Goal: Communication & Community: Answer question/provide support

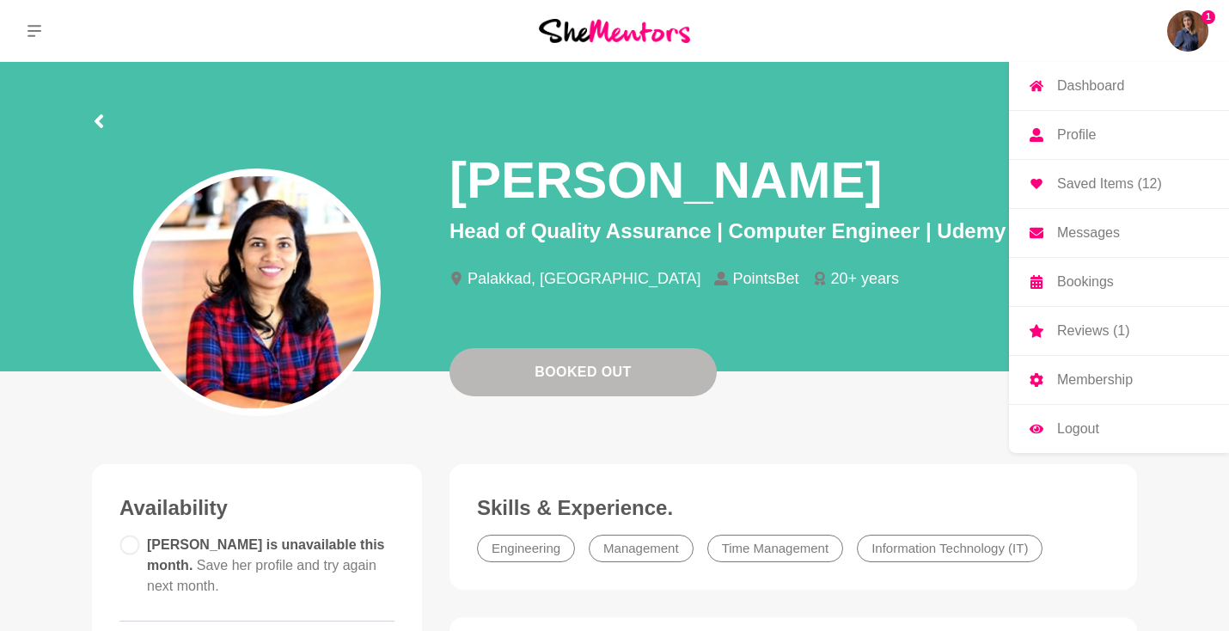
click at [1195, 26] on img at bounding box center [1187, 30] width 41 height 41
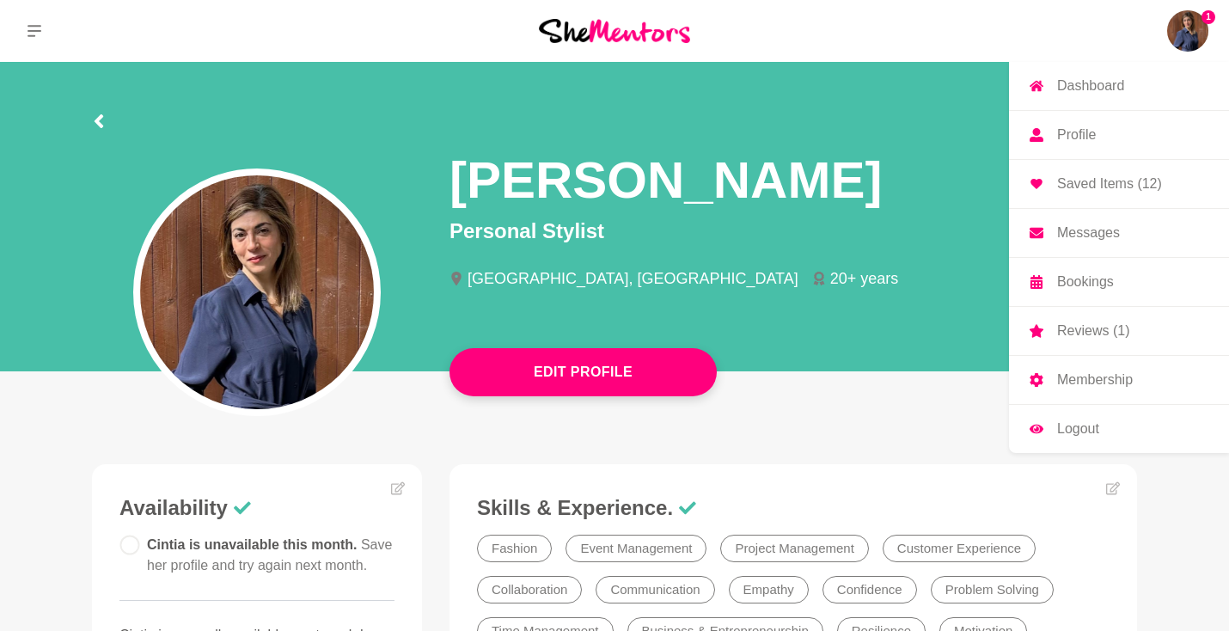
click at [1075, 232] on p "Messages" at bounding box center [1088, 233] width 63 height 14
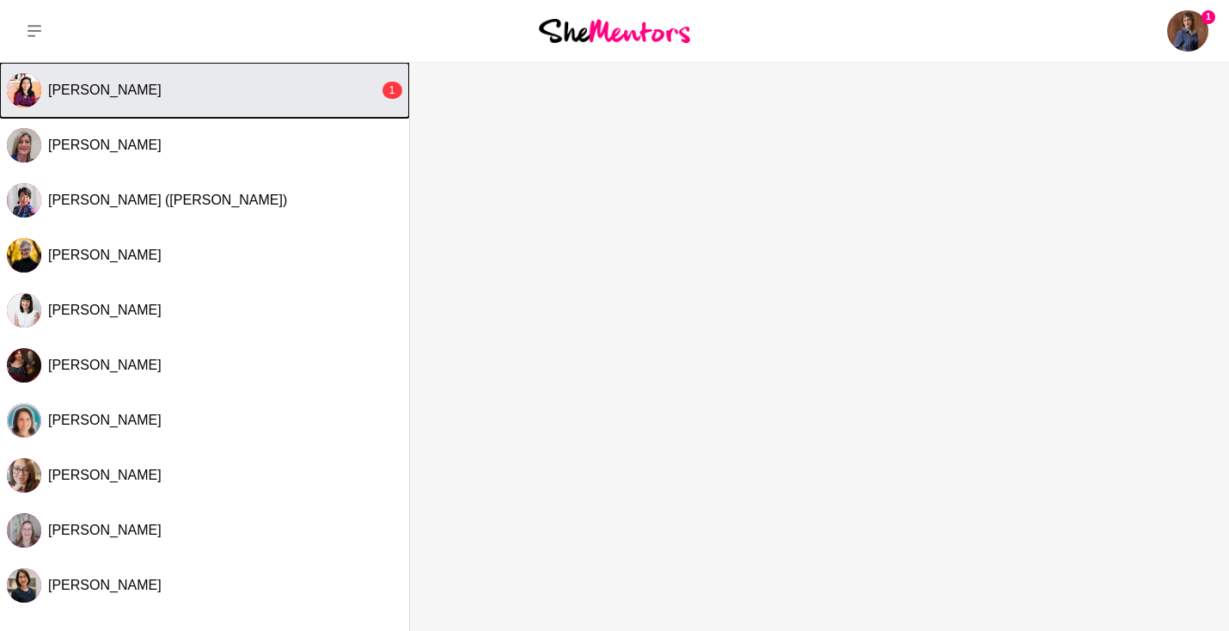
click at [277, 82] on div "[PERSON_NAME]" at bounding box center [213, 90] width 331 height 17
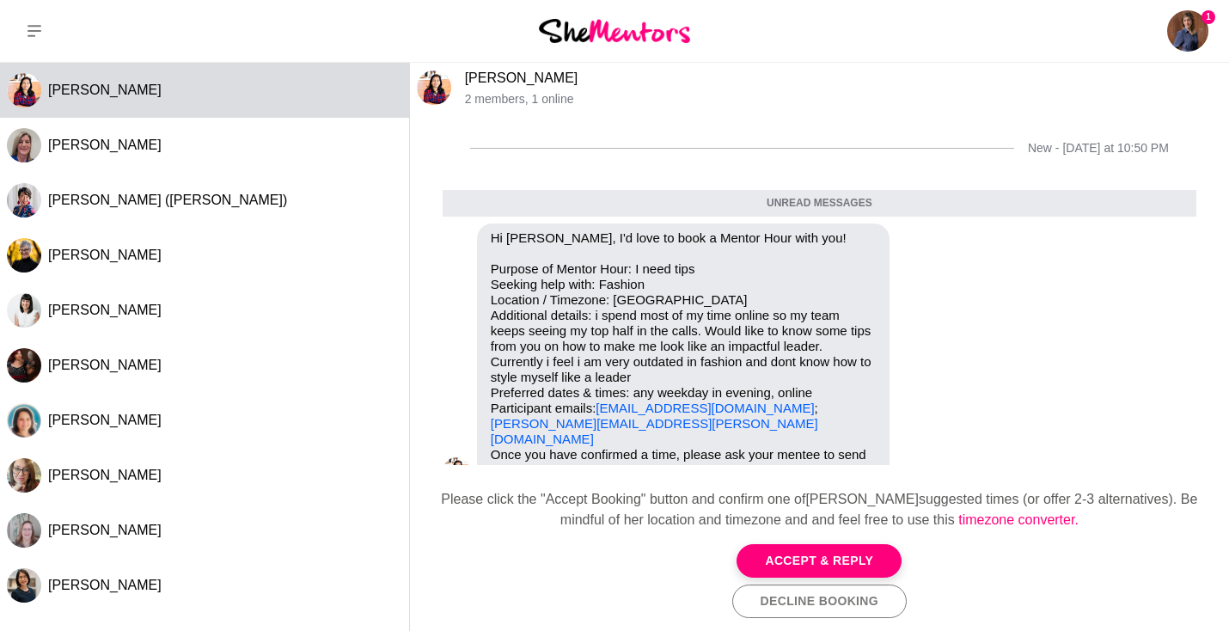
scroll to position [27, 0]
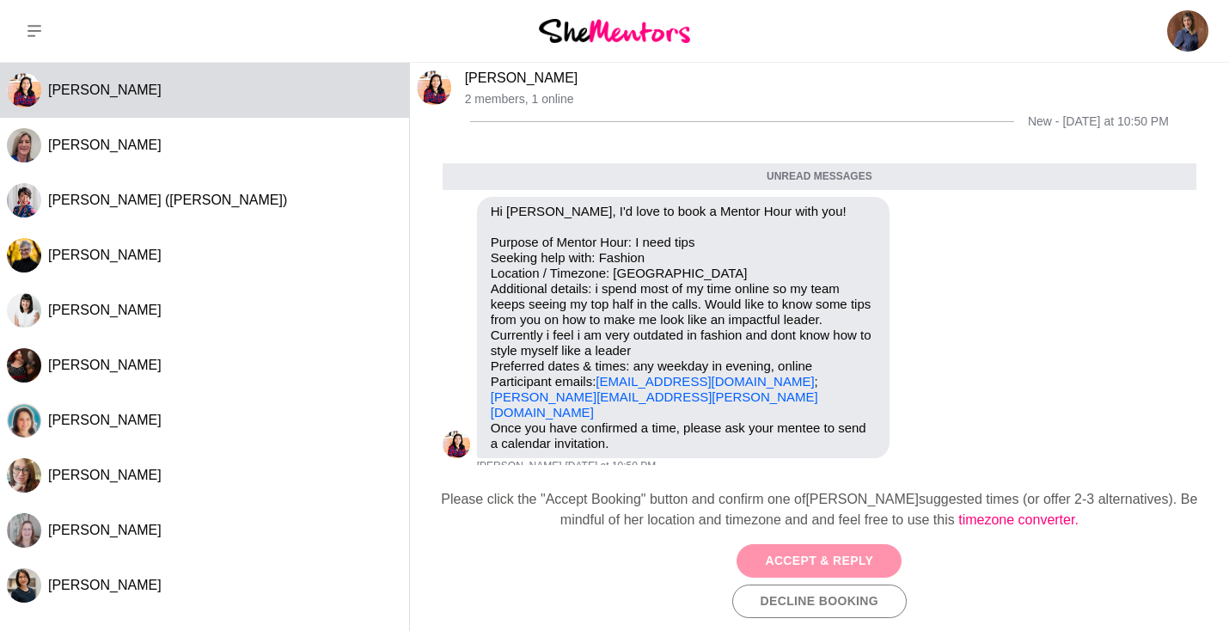
click at [814, 561] on button "Accept & Reply" at bounding box center [818, 561] width 165 height 34
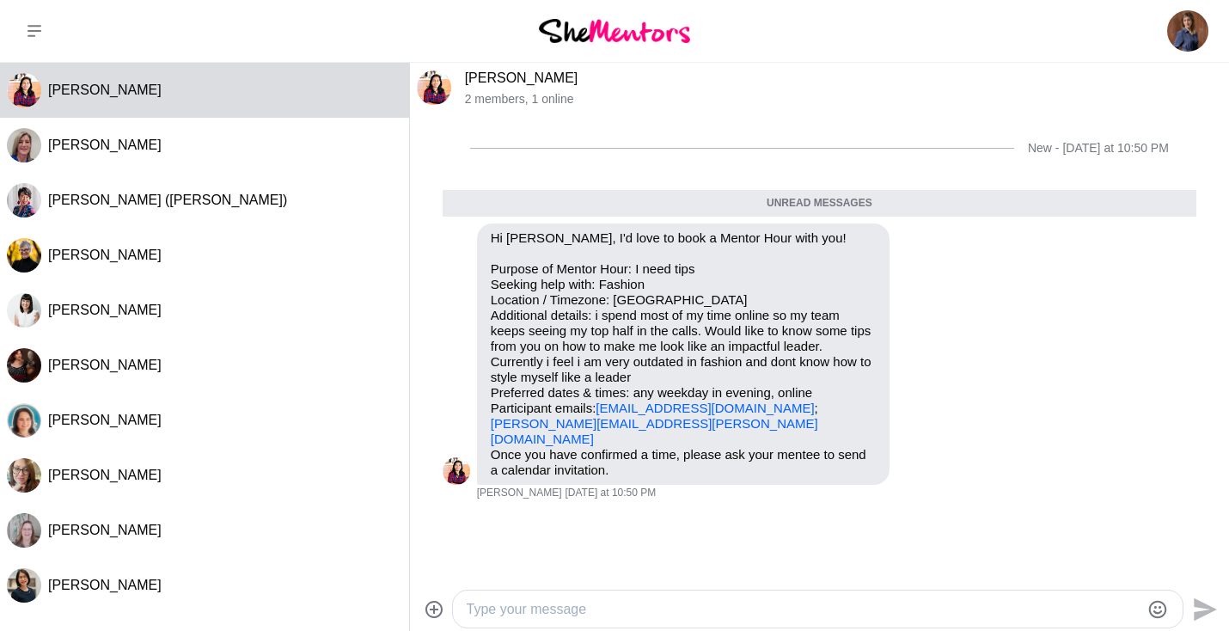
scroll to position [12, 0]
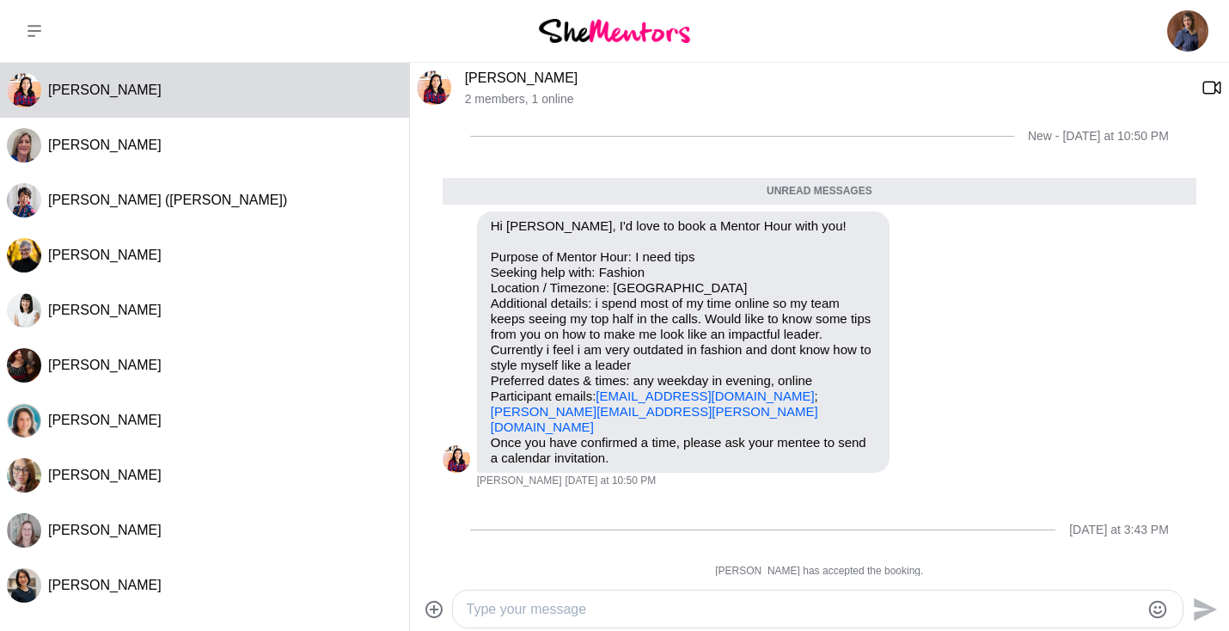
click at [672, 616] on textarea "Type your message" at bounding box center [804, 609] width 674 height 21
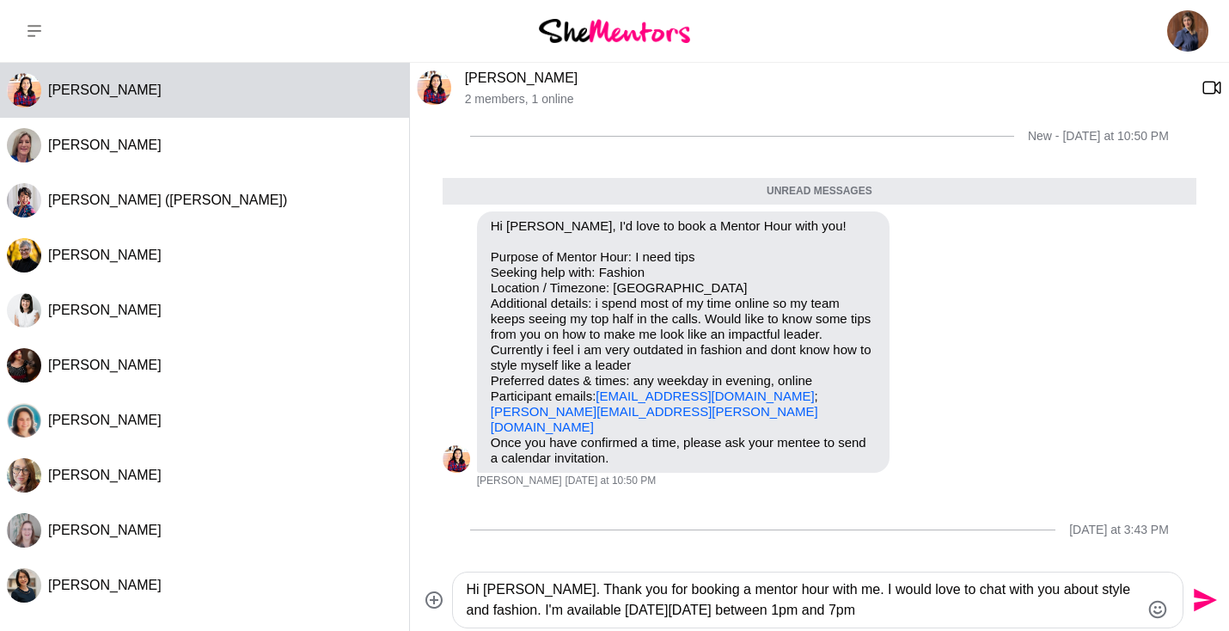
click at [898, 621] on div "Hi [PERSON_NAME]. Thank you for booking a mentor hour with me. I would love to …" at bounding box center [818, 599] width 730 height 55
click at [898, 618] on textarea "Hi [PERSON_NAME]. Thank you for booking a mentor hour with me. I would love to …" at bounding box center [804, 599] width 674 height 41
click at [623, 611] on textarea "Hi [PERSON_NAME]. Thank you for booking a mentor hour with me. I would love to …" at bounding box center [804, 599] width 674 height 41
drag, startPoint x: 620, startPoint y: 611, endPoint x: 788, endPoint y: 609, distance: 167.6
click at [788, 609] on textarea "Hi [PERSON_NAME]. Thank you for booking a mentor hour with me. I would love to …" at bounding box center [804, 599] width 674 height 41
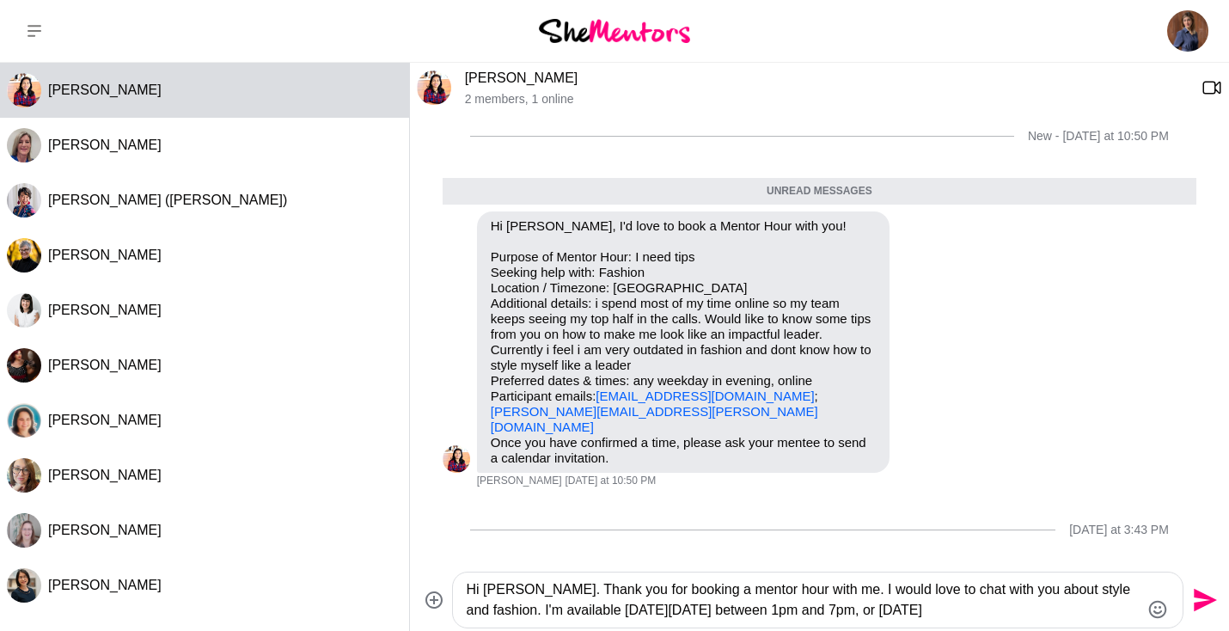
click at [685, 605] on textarea "Hi [PERSON_NAME]. Thank you for booking a mentor hour with me. I would love to …" at bounding box center [804, 599] width 674 height 41
click at [996, 611] on textarea "Hi [PERSON_NAME]. Thank you for booking a mentor hour with me. I would love to …" at bounding box center [804, 599] width 674 height 41
click at [717, 609] on textarea "Hi [PERSON_NAME]. Thank you for booking a mentor hour with me. I would love to …" at bounding box center [804, 599] width 674 height 41
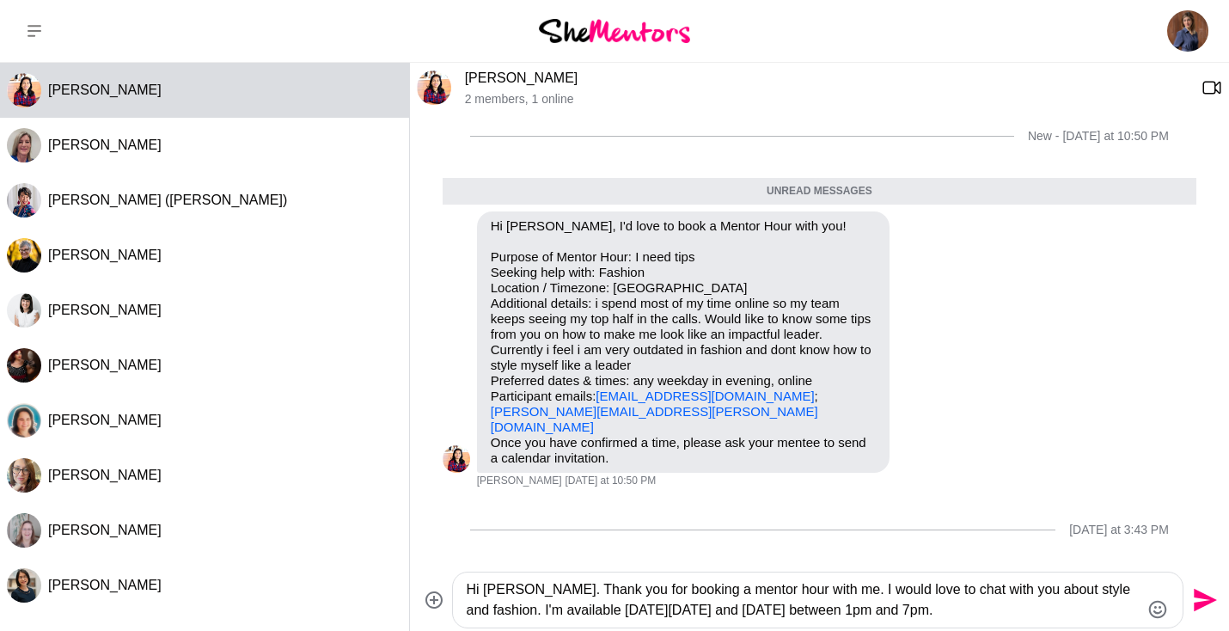
click at [727, 614] on textarea "Hi [PERSON_NAME]. Thank you for booking a mentor hour with me. I would love to …" at bounding box center [804, 599] width 674 height 41
click at [837, 609] on textarea "Hi [PERSON_NAME]. Thank you for booking a mentor hour with me. I would love to …" at bounding box center [804, 599] width 674 height 41
click at [1063, 614] on textarea "Hi [PERSON_NAME]. Thank you for booking a mentor hour with me. I would love to …" at bounding box center [804, 599] width 674 height 41
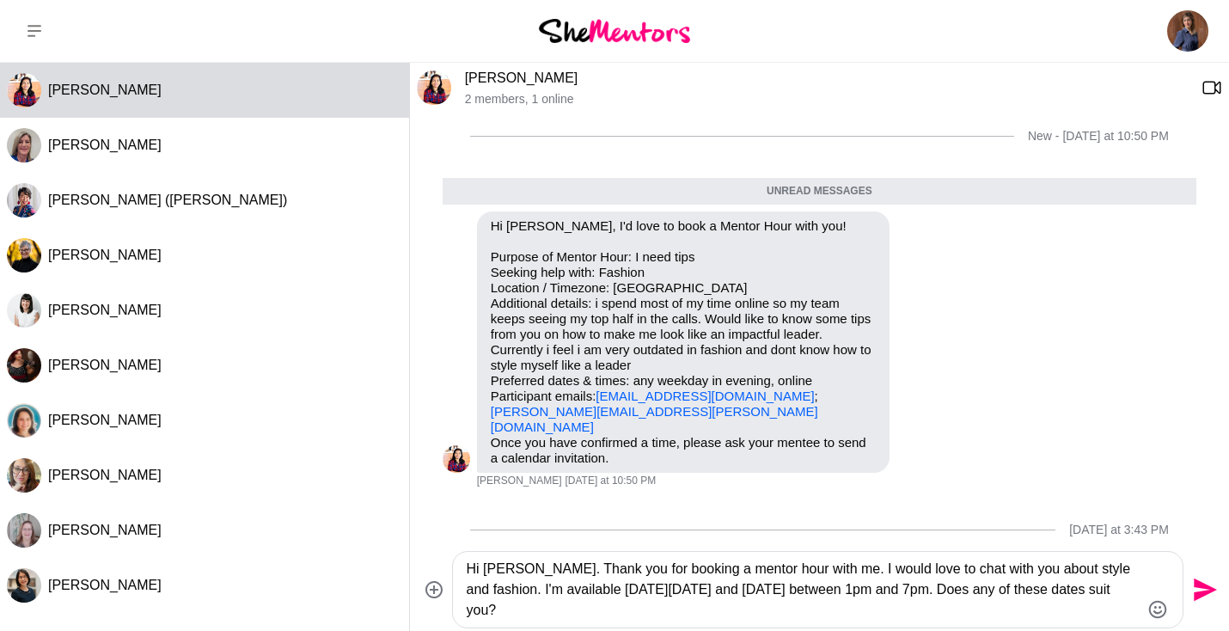
drag, startPoint x: 595, startPoint y: 616, endPoint x: 526, endPoint y: 565, distance: 86.6
click at [526, 565] on textarea "Hi [PERSON_NAME]. Thank you for booking a mentor hour with me. I would love to …" at bounding box center [804, 590] width 674 height 62
click at [681, 585] on textarea "Hi [PERSON_NAME]. Thank you for booking a mentor hour with me. I would love to …" at bounding box center [804, 590] width 674 height 62
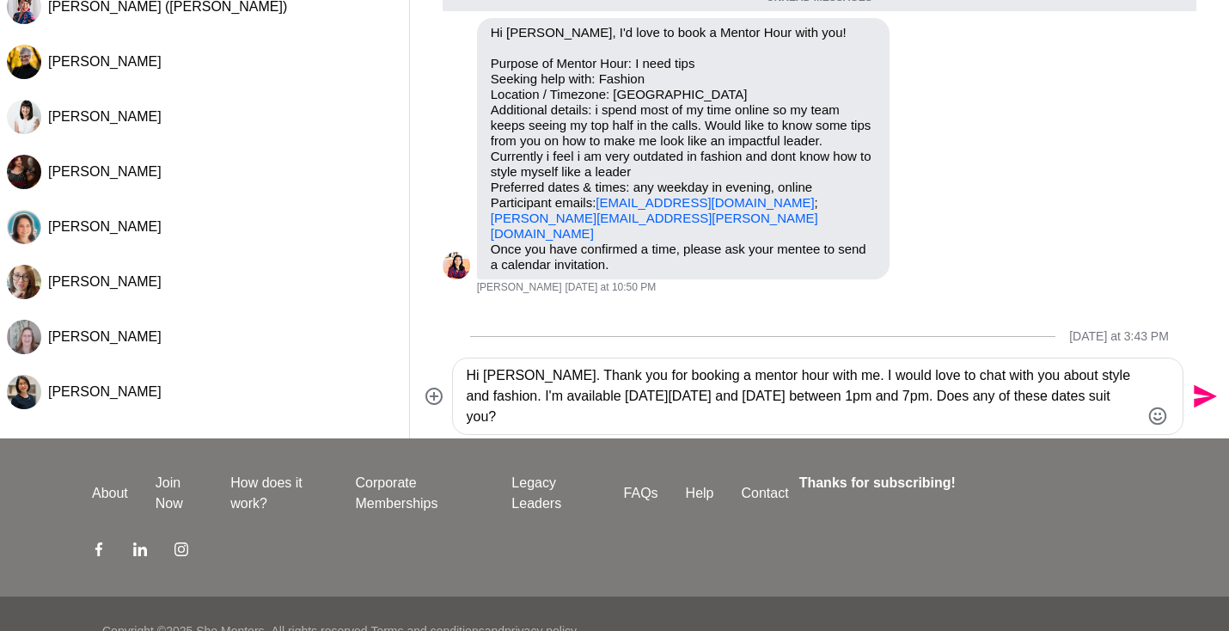
scroll to position [217, 0]
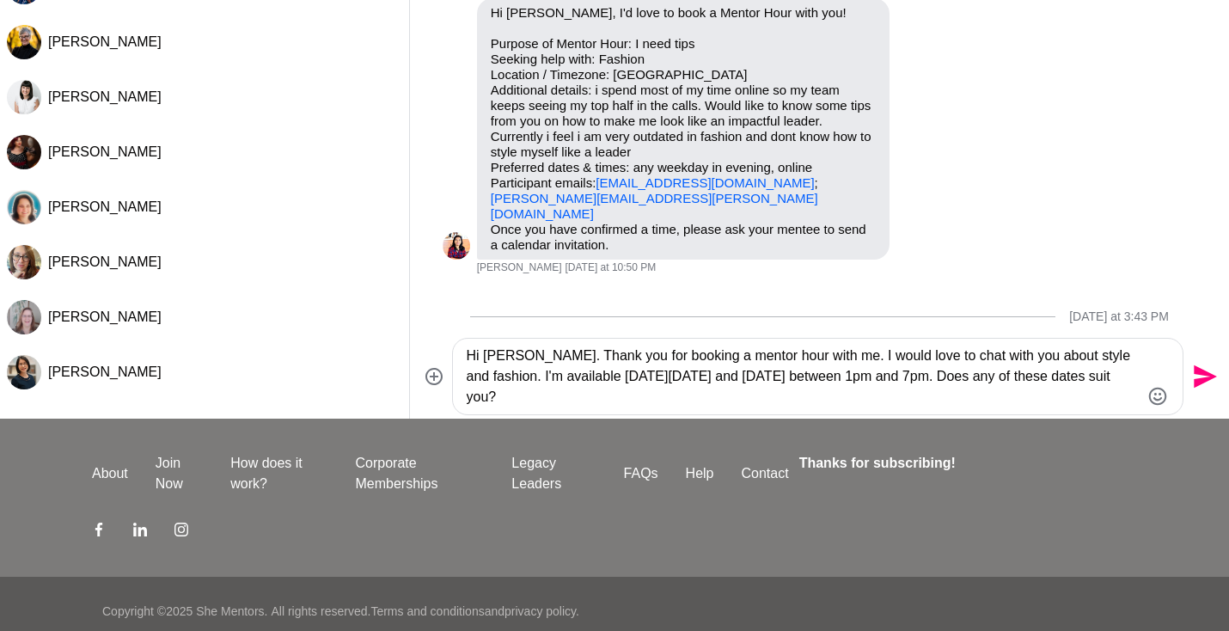
drag, startPoint x: 863, startPoint y: 572, endPoint x: 868, endPoint y: 626, distance: 53.5
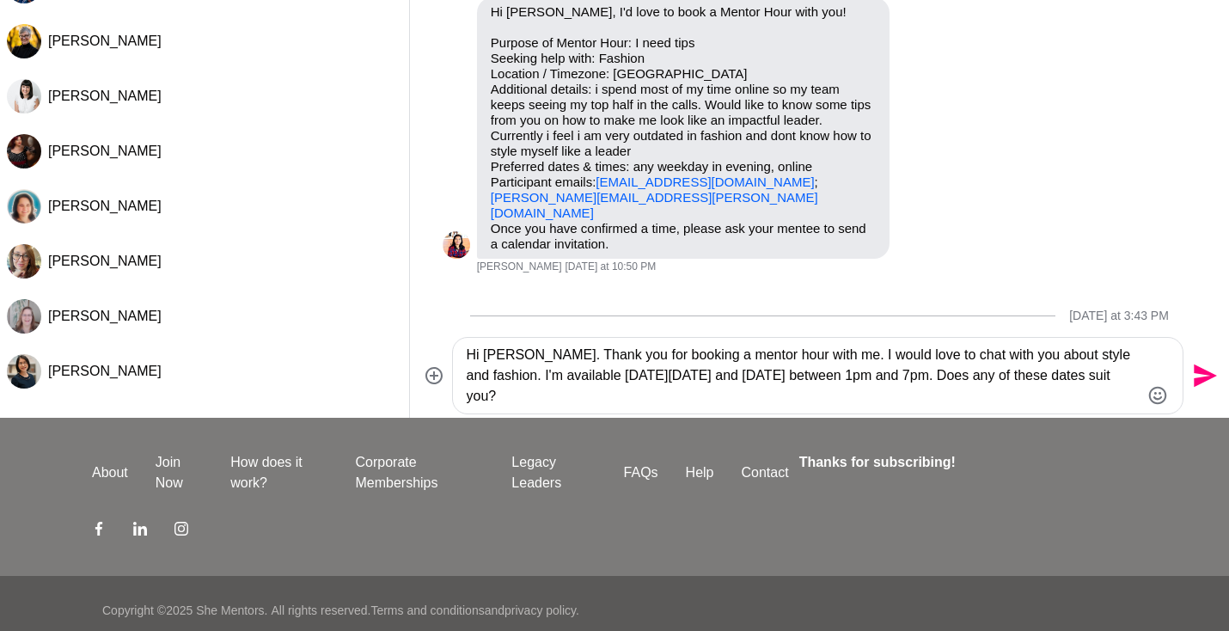
click at [868, 626] on div "Dashboard Profile Saved Items (12) Messages Bookings Reviews (1) Membership Log…" at bounding box center [614, 215] width 1229 height 858
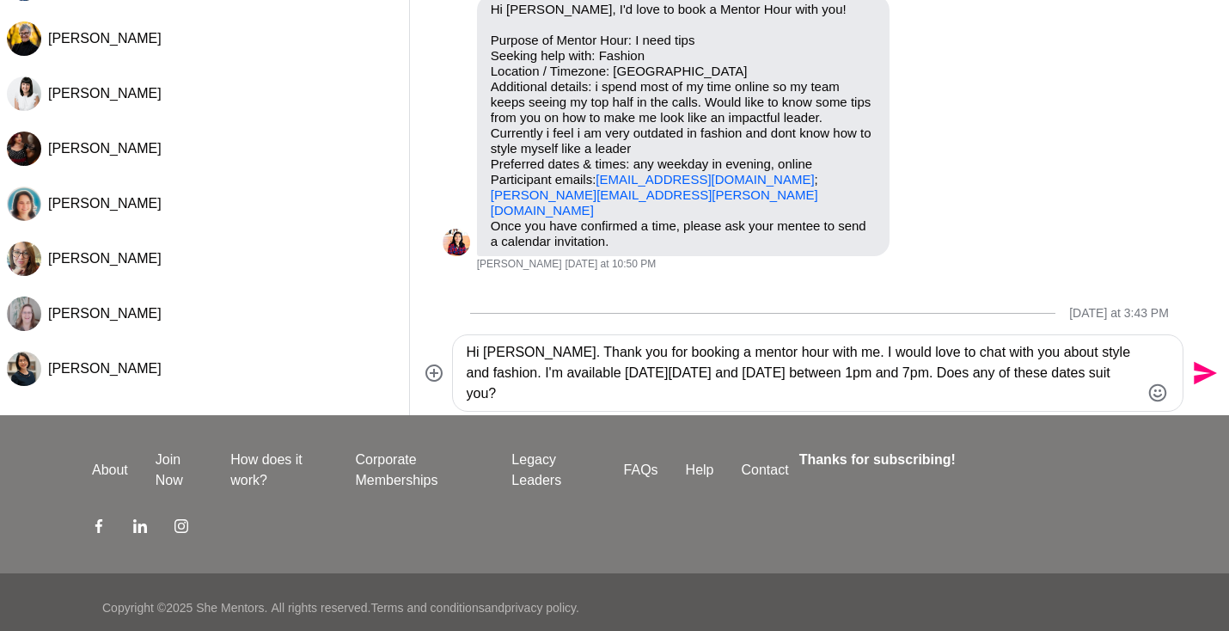
paste textarea "about style and fashion. I’m free [DATE][DATE] and [DATE] between 1pm and 7pm. …"
click at [809, 356] on textarea "Hi [PERSON_NAME]. Thank you for booking a mentor hour with me. I would love to …" at bounding box center [804, 373] width 674 height 62
click at [588, 377] on textarea "Hi [PERSON_NAME]. Thank you for booking a mentor hour with me. I would love to …" at bounding box center [804, 373] width 674 height 62
type textarea "Hi [PERSON_NAME]. Thank you for booking a mentor hour with me. I would love to …"
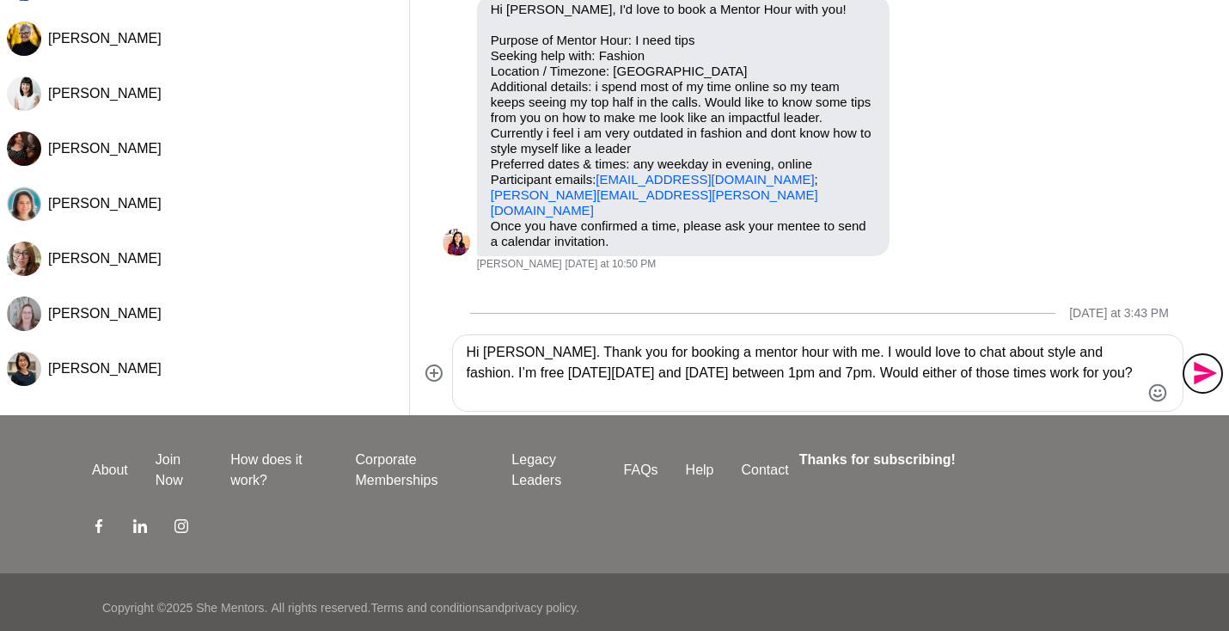
click at [1200, 370] on icon "Send" at bounding box center [1205, 373] width 23 height 23
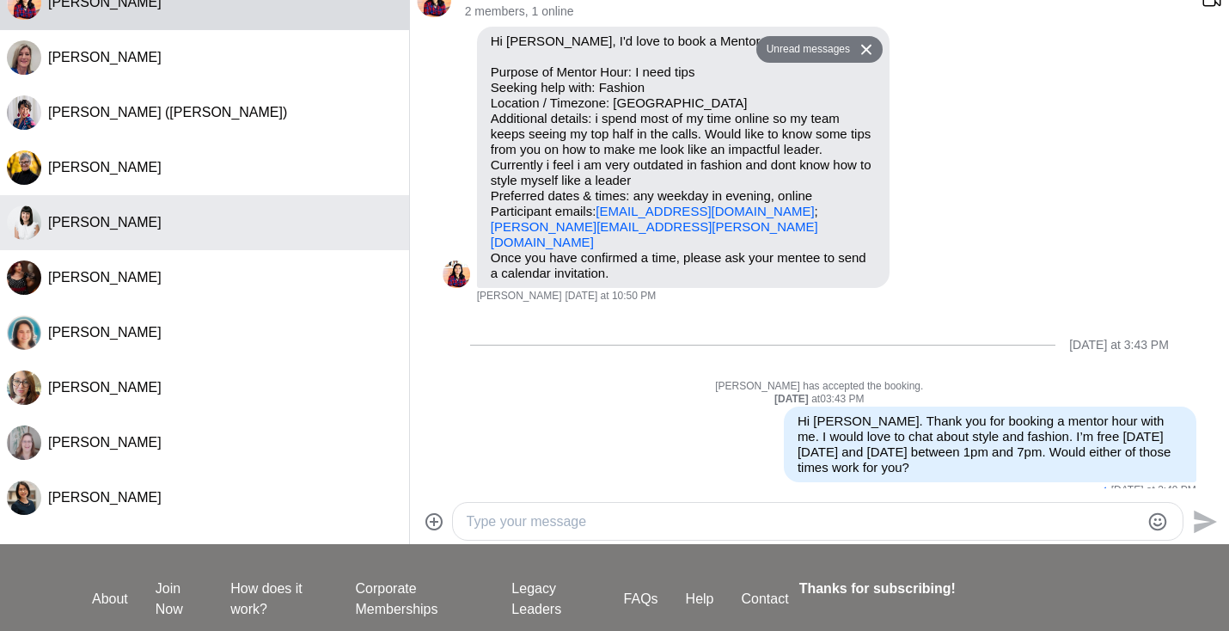
scroll to position [0, 0]
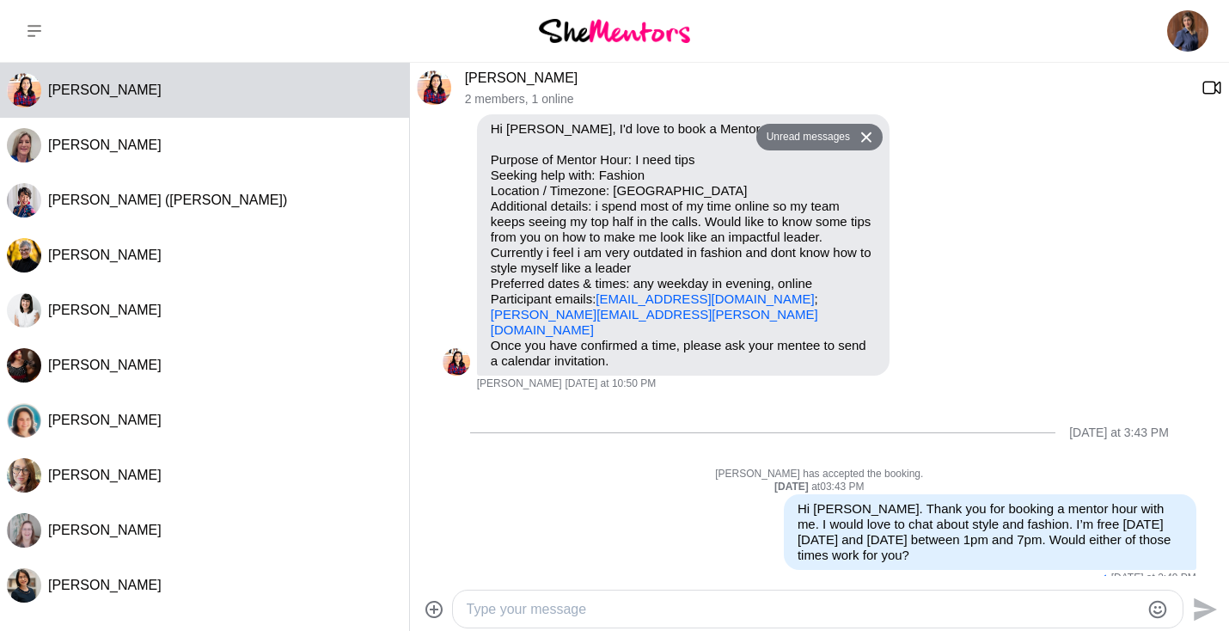
click at [589, 36] on img at bounding box center [614, 30] width 151 height 23
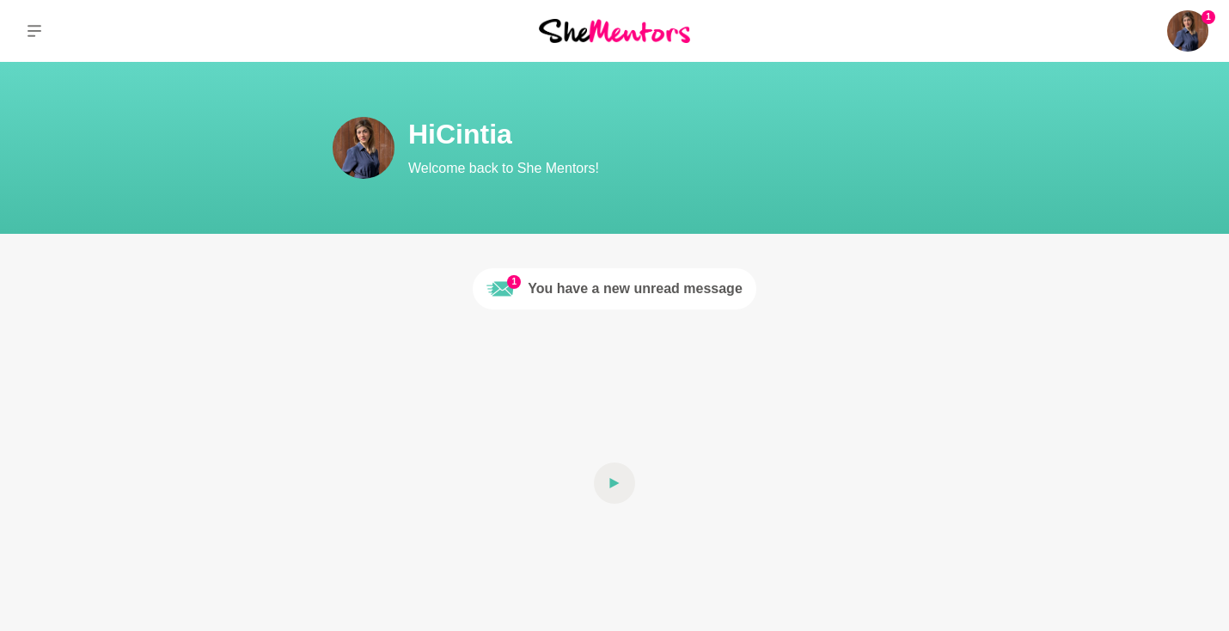
click at [592, 287] on div "You have a new unread message" at bounding box center [635, 288] width 215 height 21
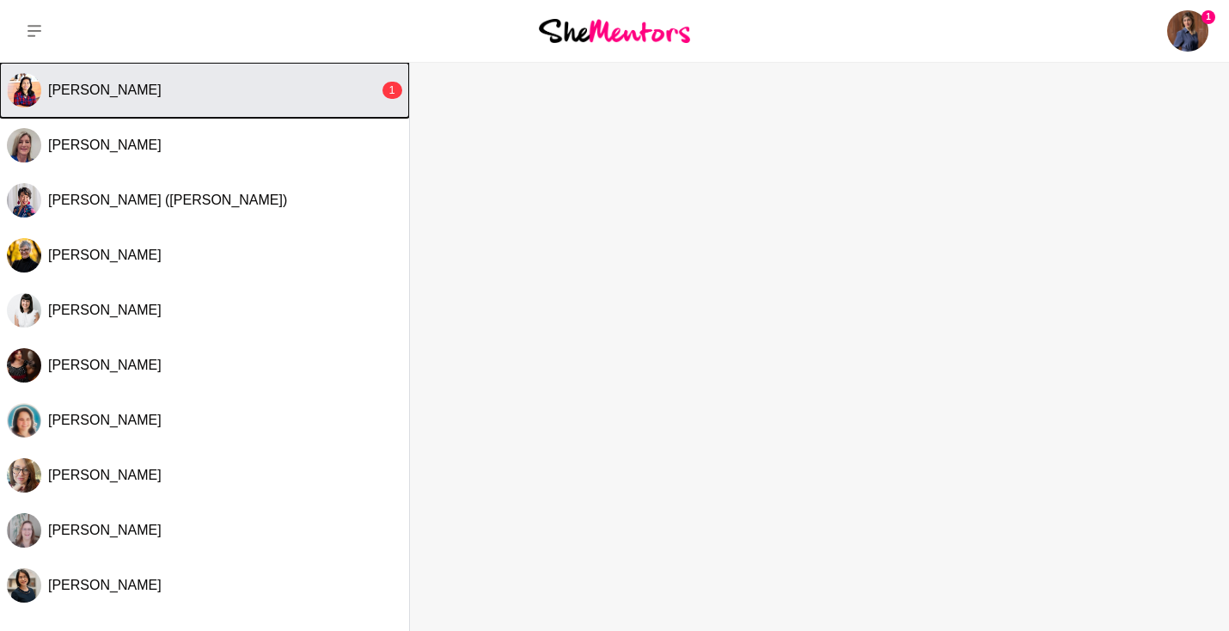
click at [211, 93] on div "[PERSON_NAME]" at bounding box center [213, 90] width 331 height 17
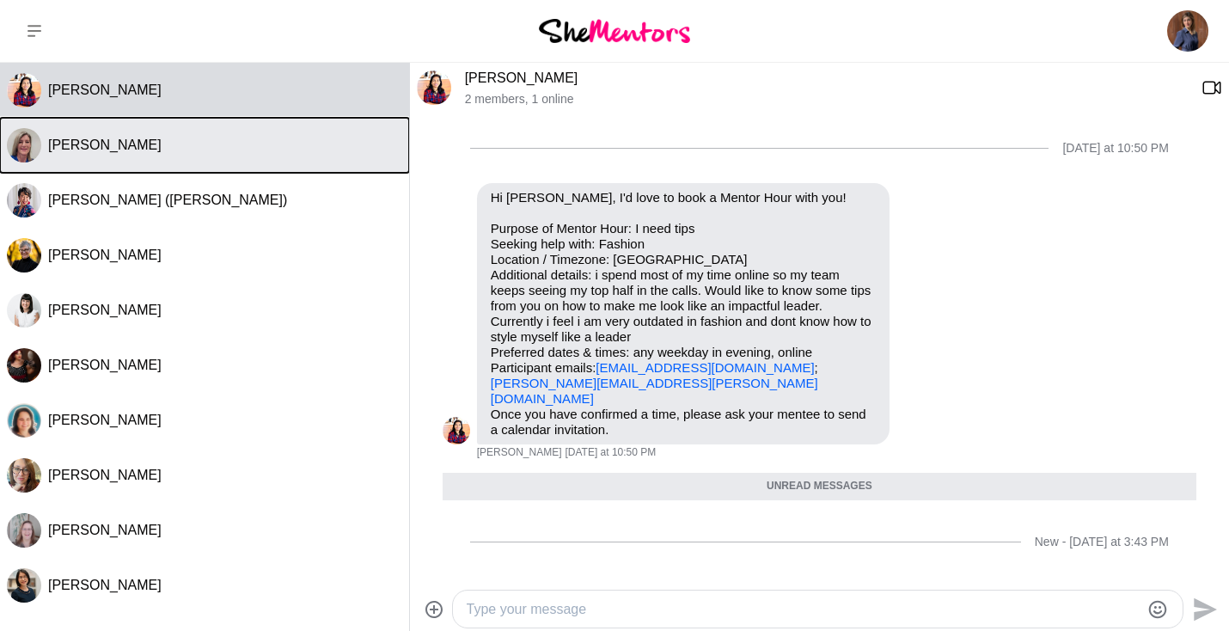
click at [180, 145] on div "[PERSON_NAME]" at bounding box center [225, 145] width 354 height 17
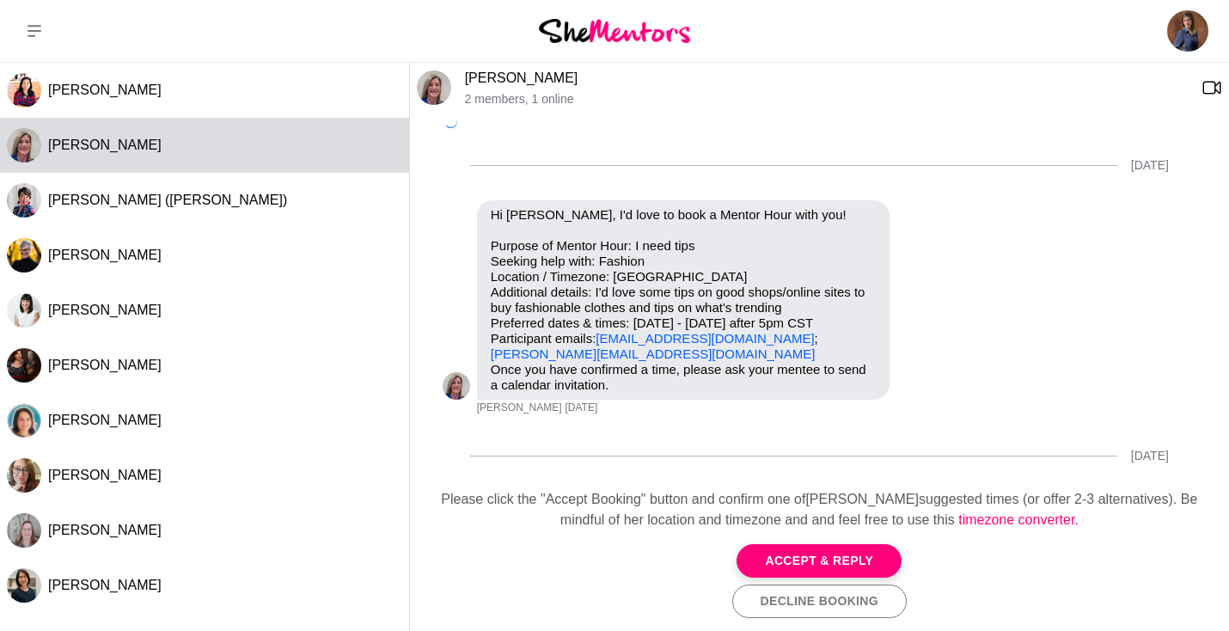
scroll to position [321, 0]
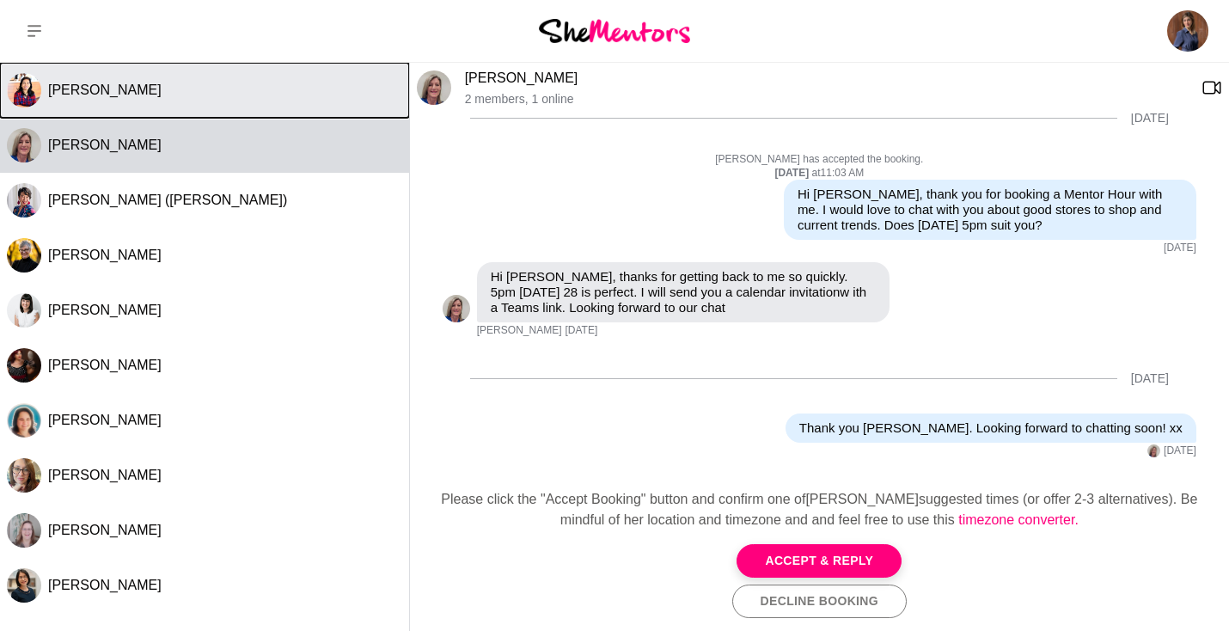
click at [181, 108] on button "[PERSON_NAME]" at bounding box center [204, 90] width 409 height 55
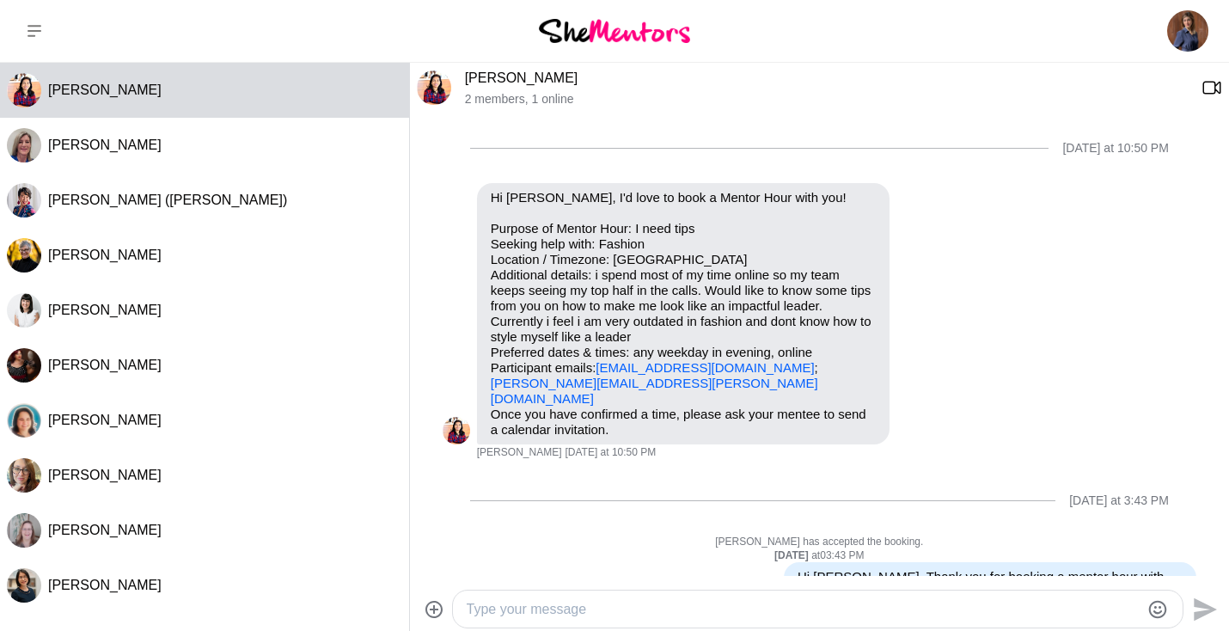
scroll to position [69, 0]
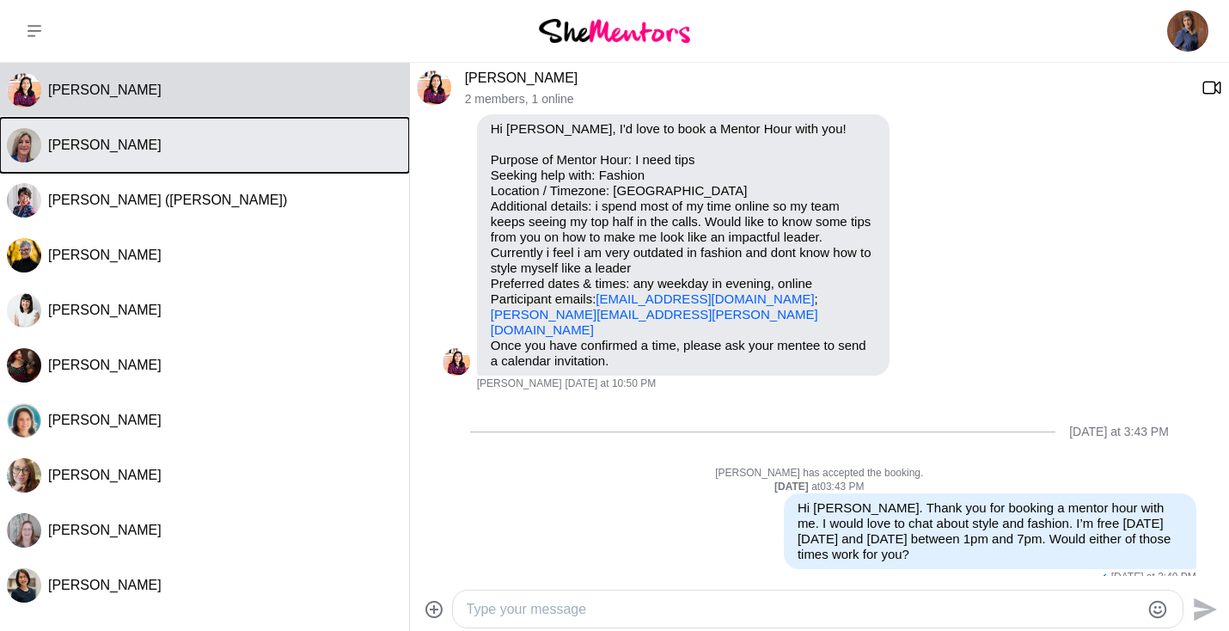
click at [164, 139] on div "[PERSON_NAME]" at bounding box center [225, 145] width 354 height 17
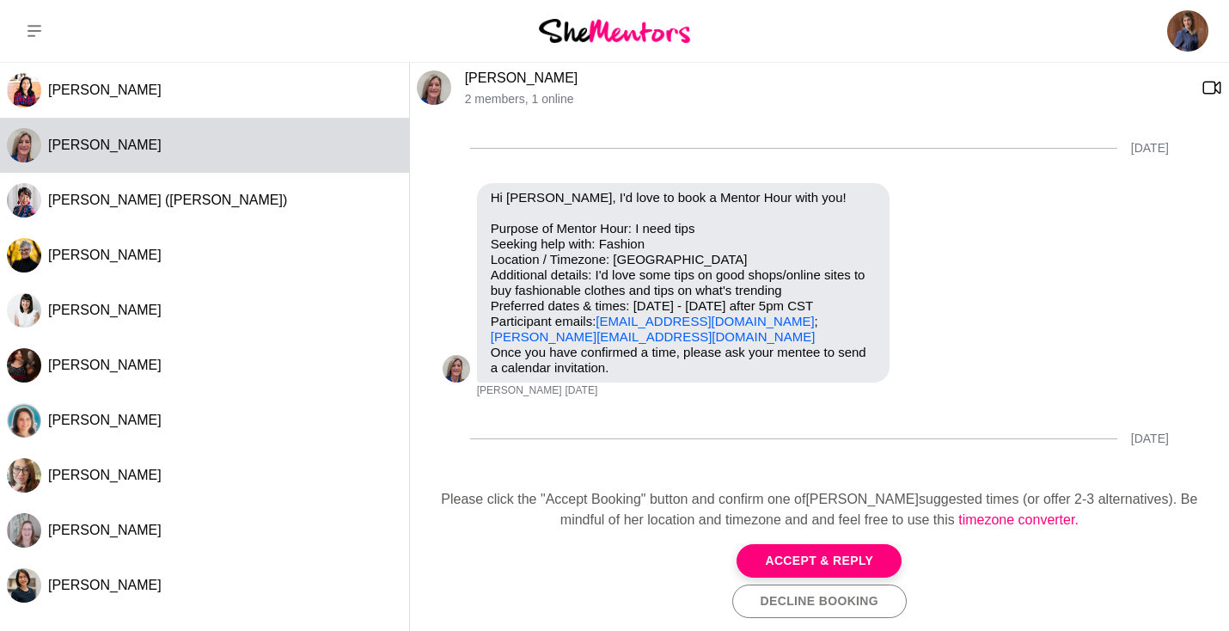
scroll to position [321, 0]
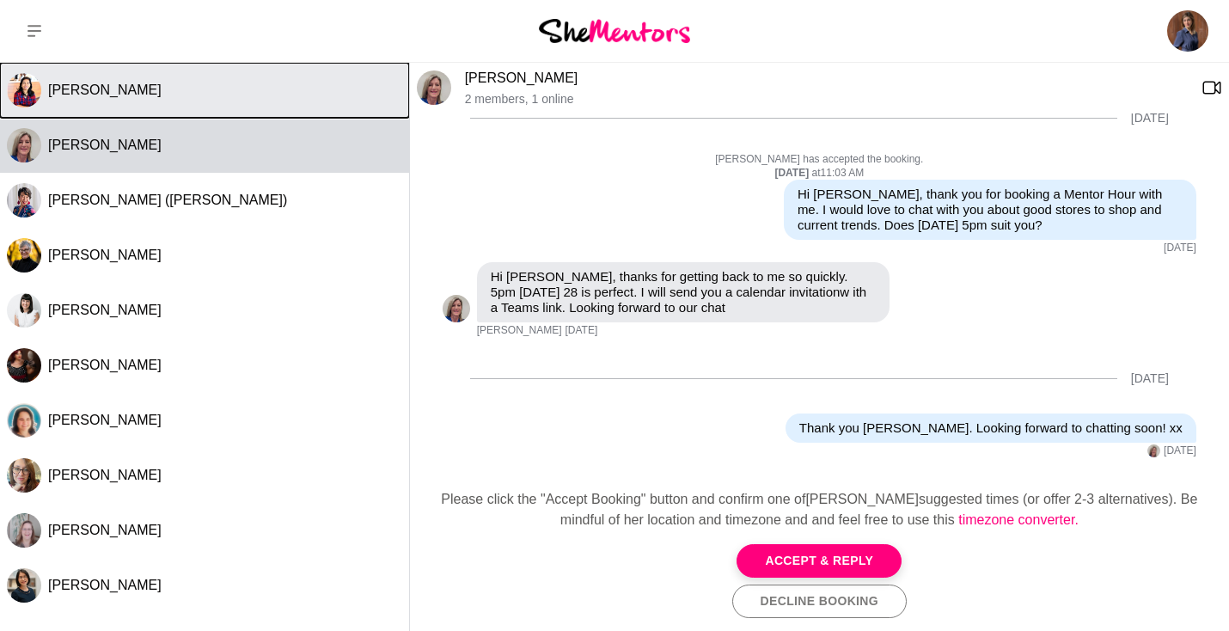
click at [152, 101] on button "[PERSON_NAME]" at bounding box center [204, 90] width 409 height 55
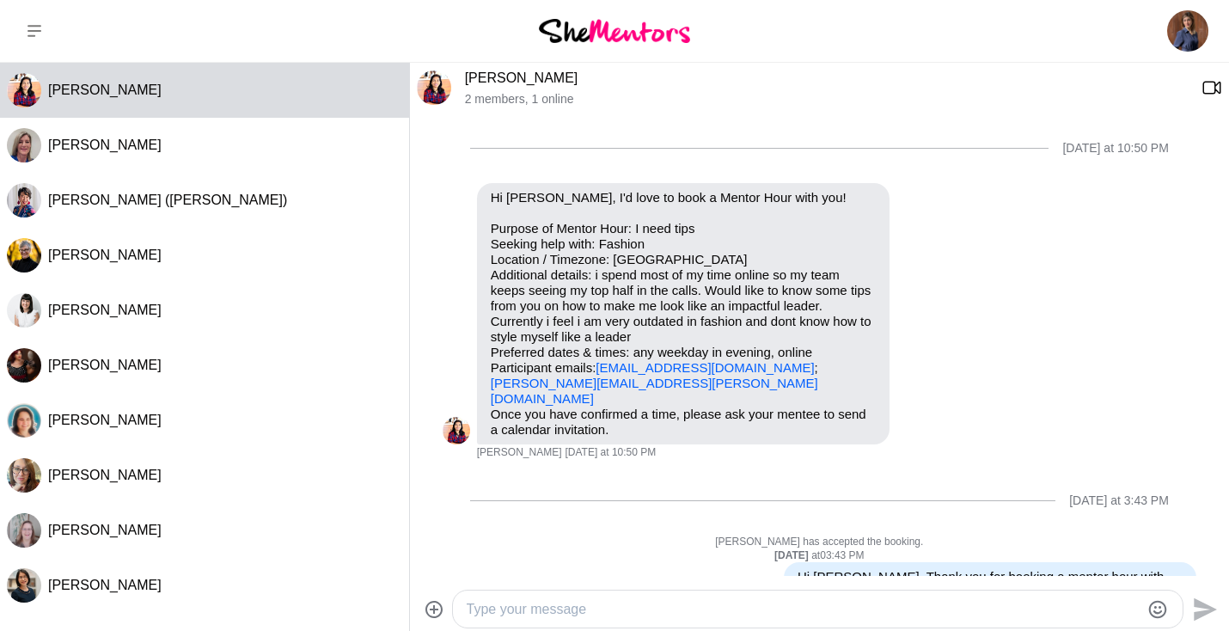
scroll to position [69, 0]
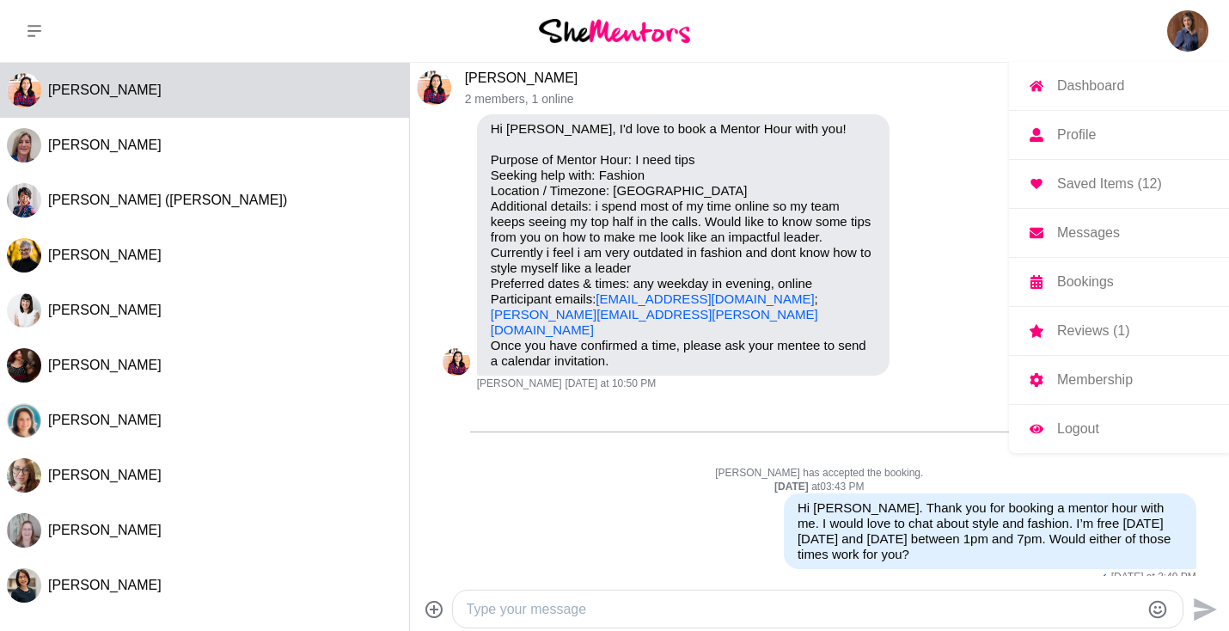
click at [1183, 30] on img at bounding box center [1187, 30] width 41 height 41
